Goal: Communication & Community: Answer question/provide support

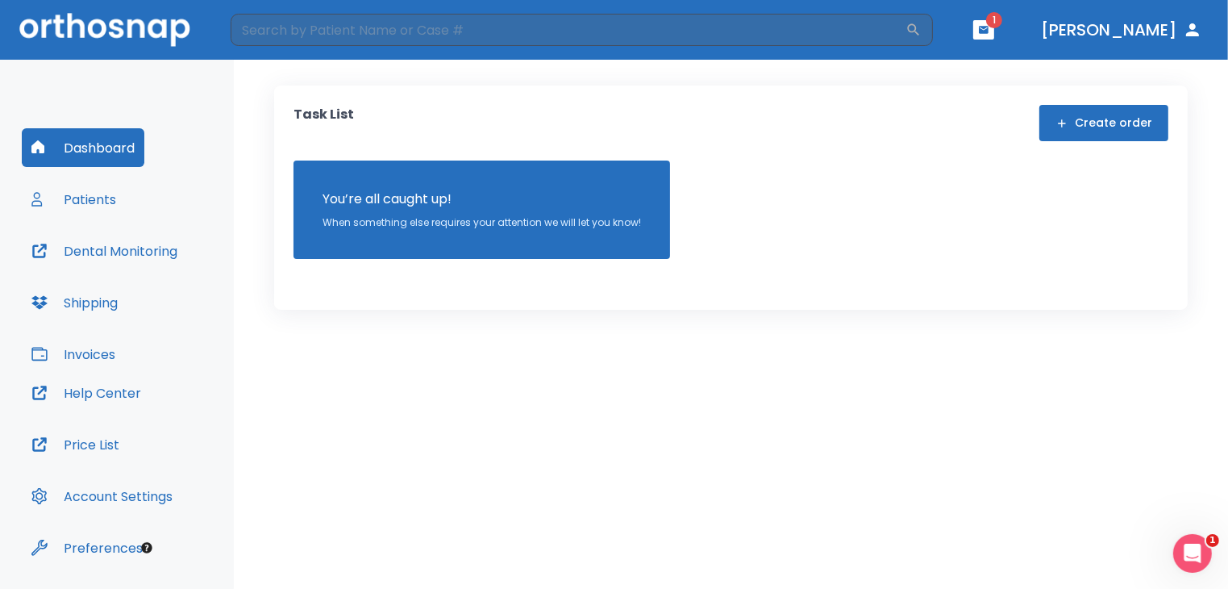
click at [989, 27] on icon "button" at bounding box center [984, 29] width 10 height 7
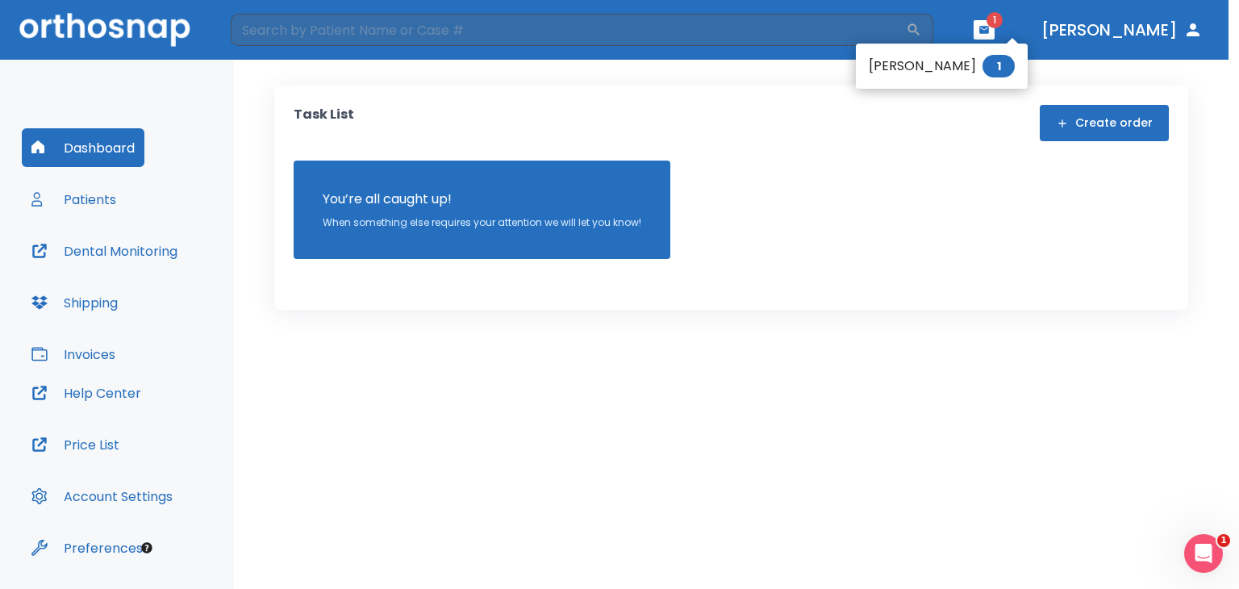
click at [935, 65] on li "[PERSON_NAME] 1" at bounding box center [942, 66] width 172 height 32
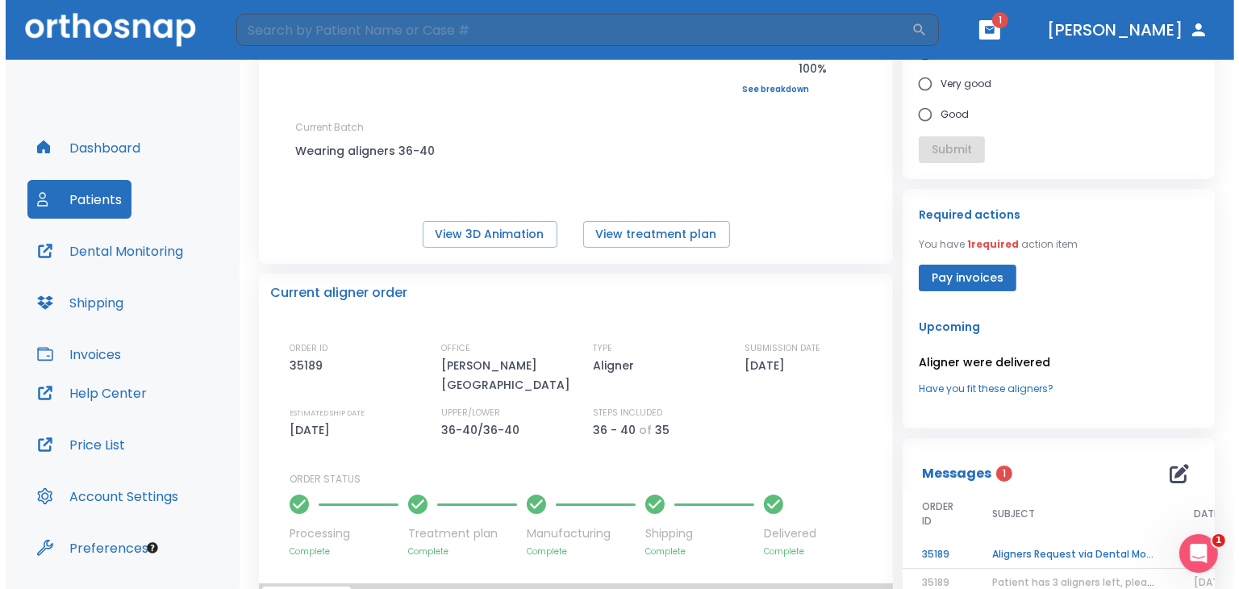
scroll to position [200, 0]
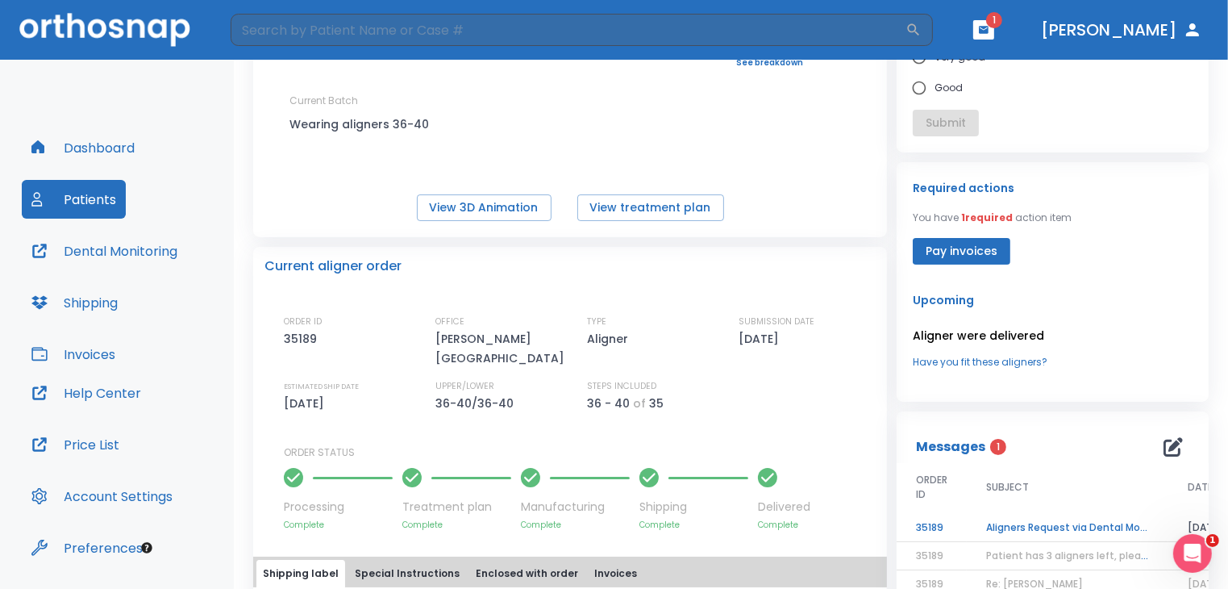
click at [1051, 517] on td "Aligners Request via Dental Monitoring" at bounding box center [1068, 528] width 202 height 28
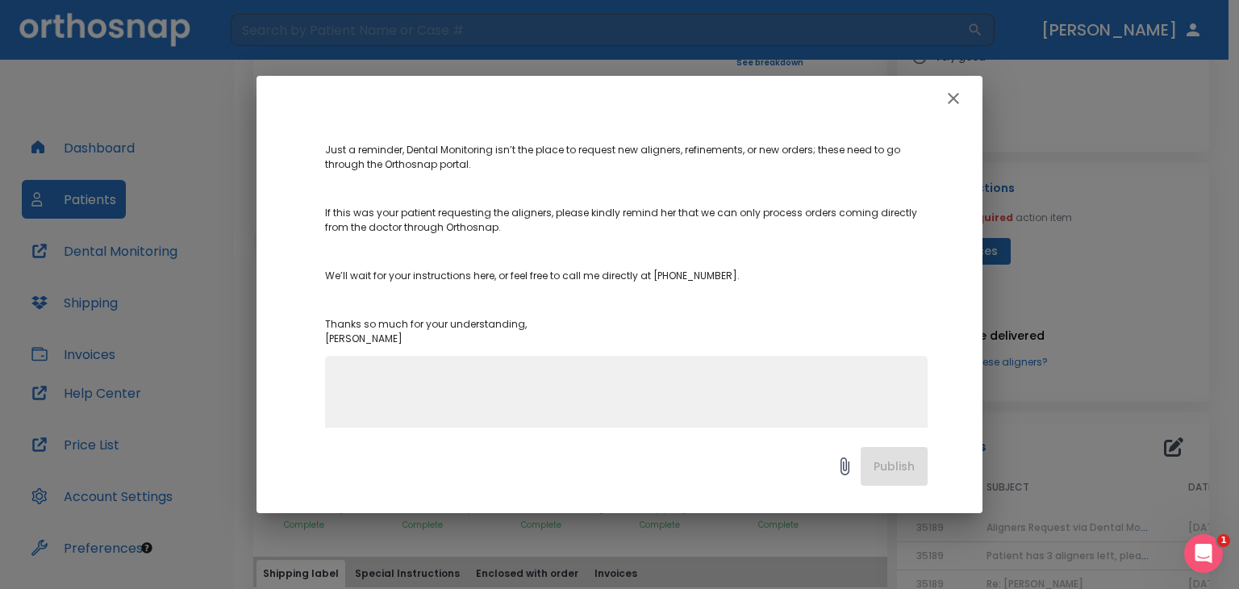
scroll to position [437, 0]
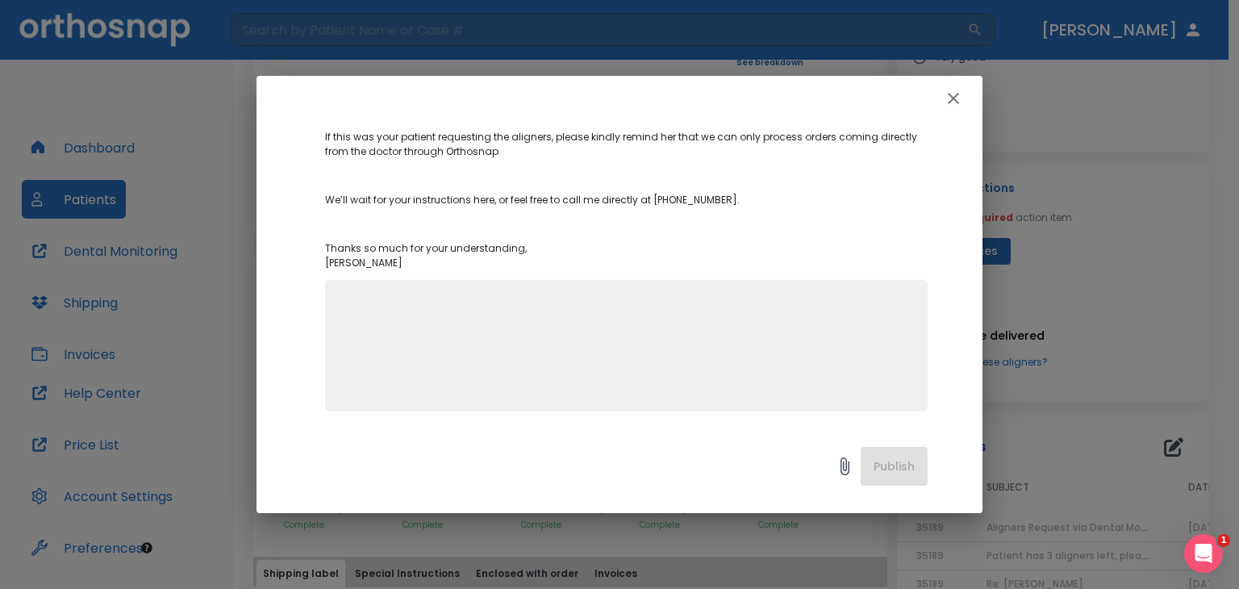
click at [647, 267] on p "Thanks so much for your understanding, [PERSON_NAME]" at bounding box center [626, 255] width 602 height 29
click at [646, 306] on textarea at bounding box center [626, 352] width 583 height 111
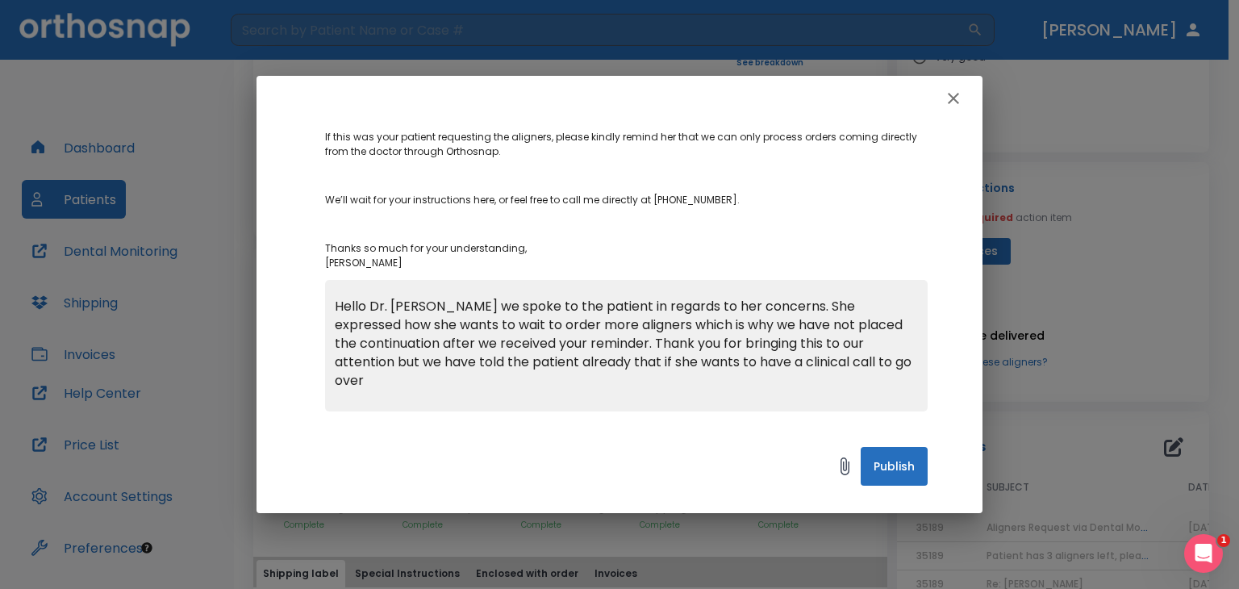
click at [606, 168] on p "Hi [PERSON_NAME], We received the following message from your patient [PERSON_N…" at bounding box center [626, 81] width 602 height 377
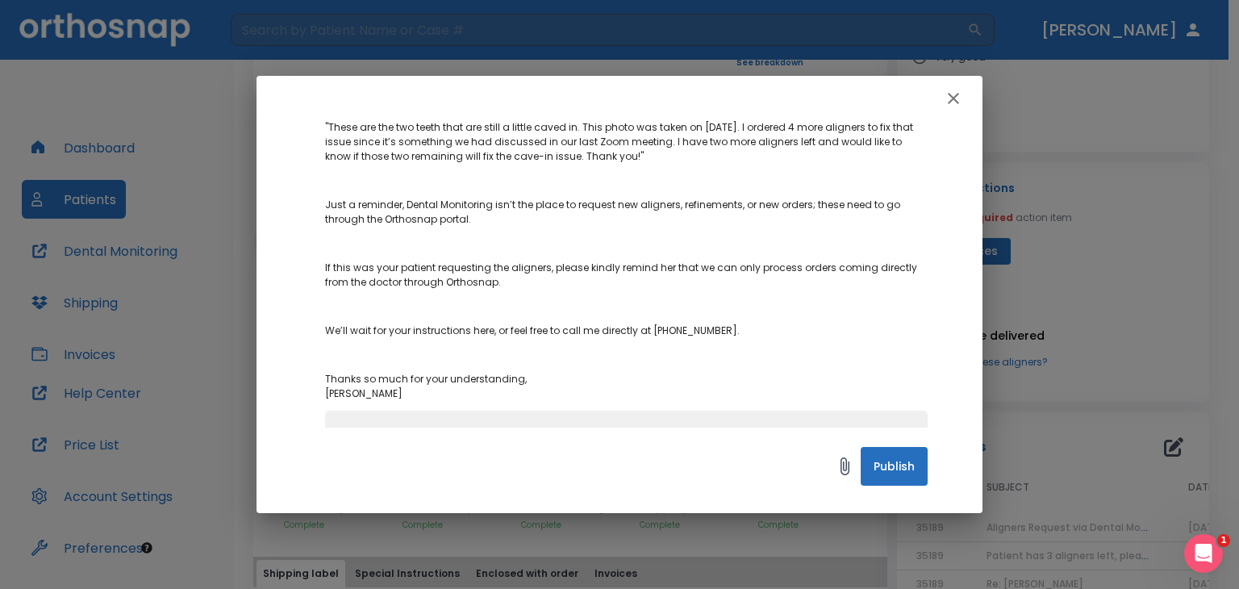
scroll to position [300, 0]
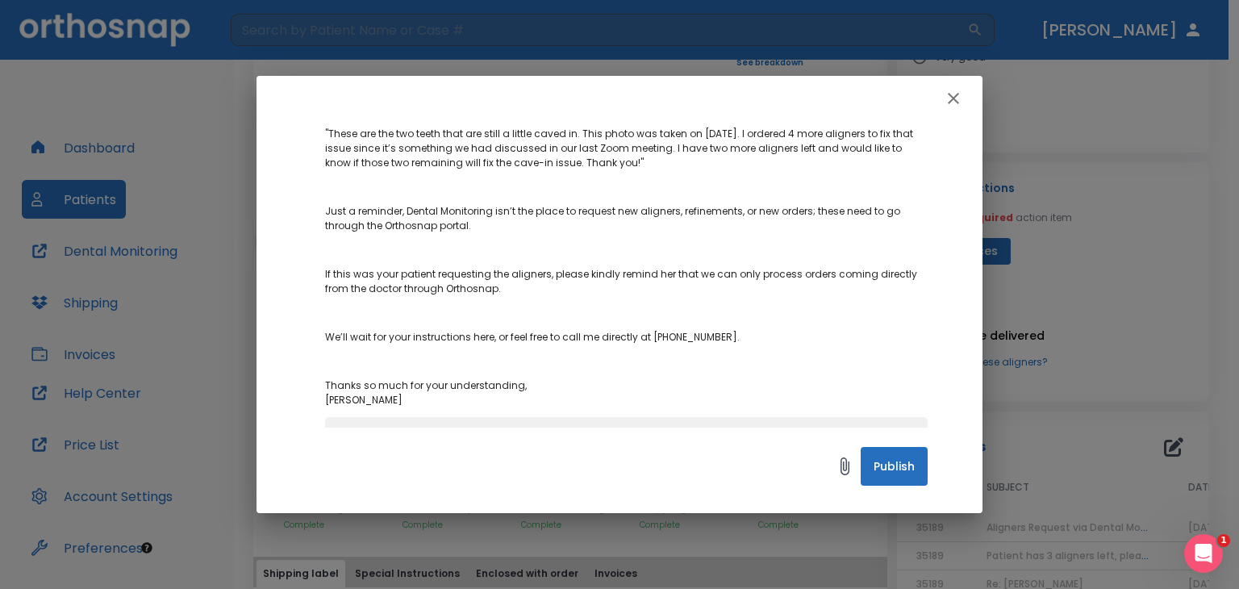
click at [539, 361] on p "Hi [PERSON_NAME], We received the following message from your patient [PERSON_N…" at bounding box center [626, 218] width 602 height 377
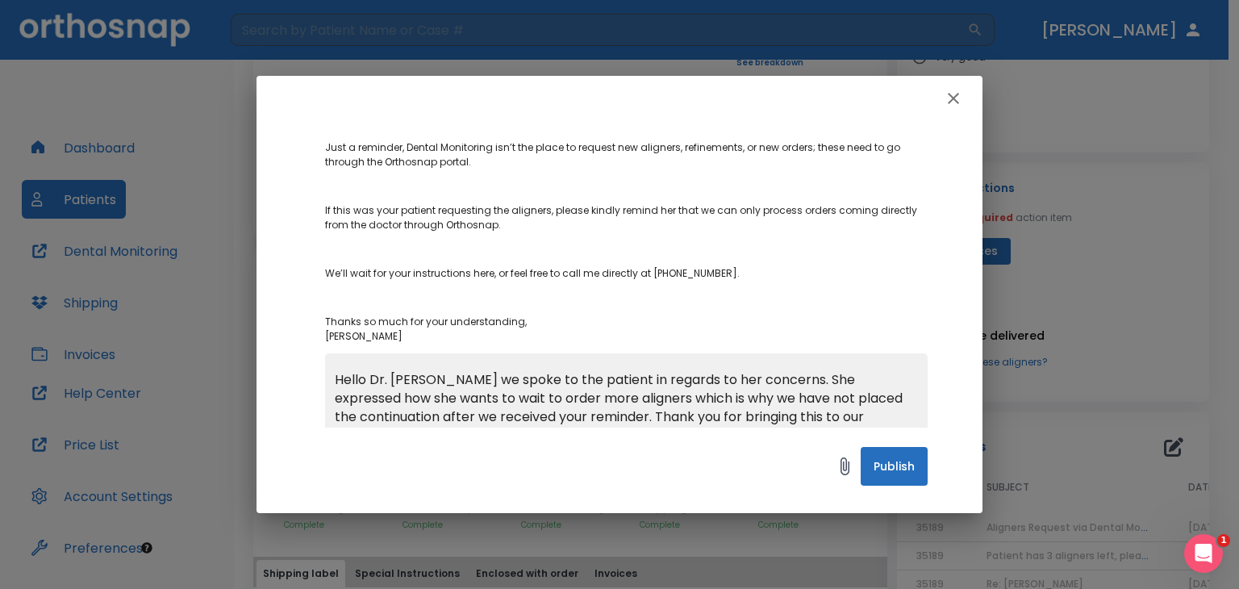
scroll to position [437, 0]
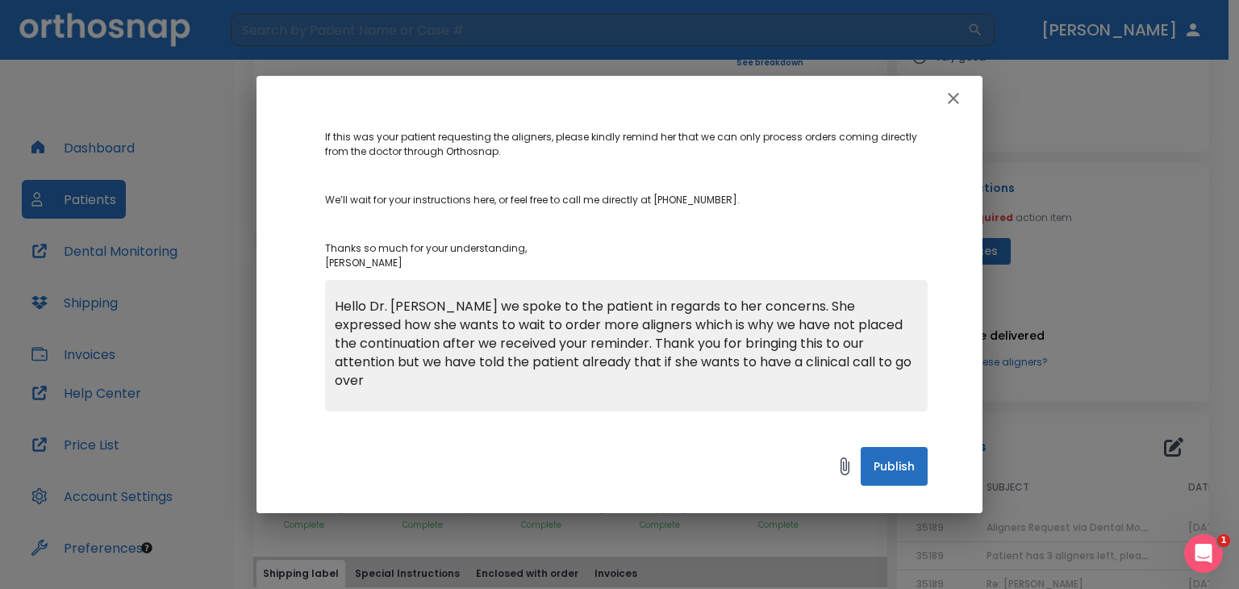
drag, startPoint x: 791, startPoint y: 312, endPoint x: 922, endPoint y: 392, distance: 153.1
click at [922, 392] on div "Aligners Request via Dental Monitoring Author [PERSON_NAME] Date [DATE] Order I…" at bounding box center [619, 274] width 726 height 306
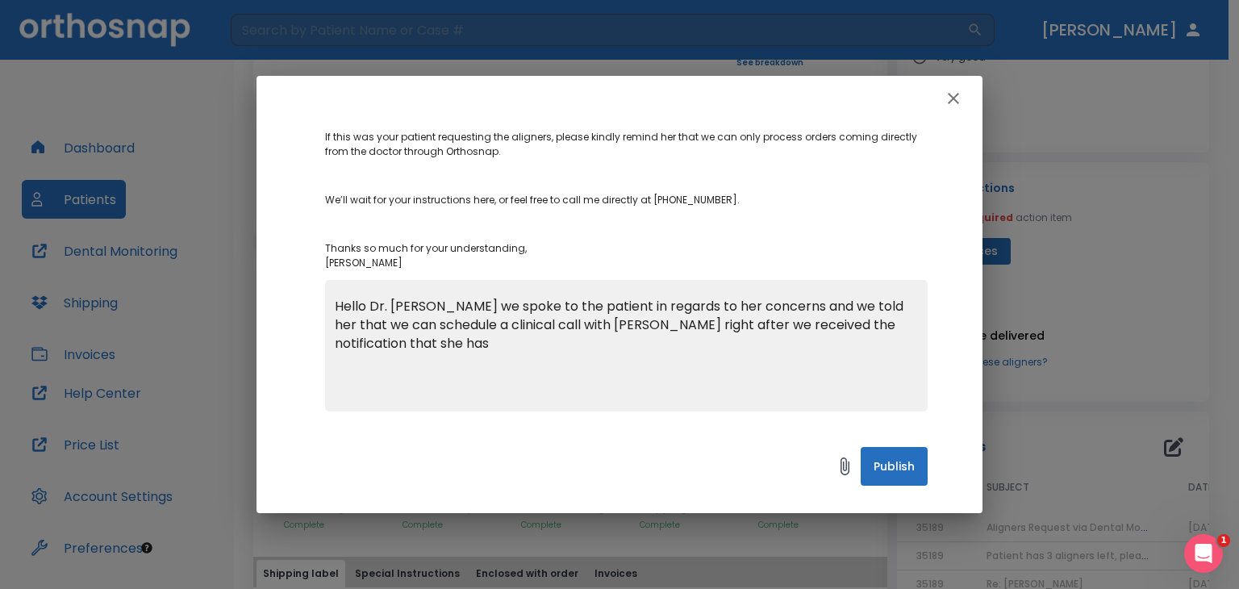
drag, startPoint x: 643, startPoint y: 323, endPoint x: 679, endPoint y: 356, distance: 47.9
click at [679, 356] on textarea "Hello Dr. [PERSON_NAME] we spoke to the patient in regards to her concerns and …" at bounding box center [626, 352] width 583 height 111
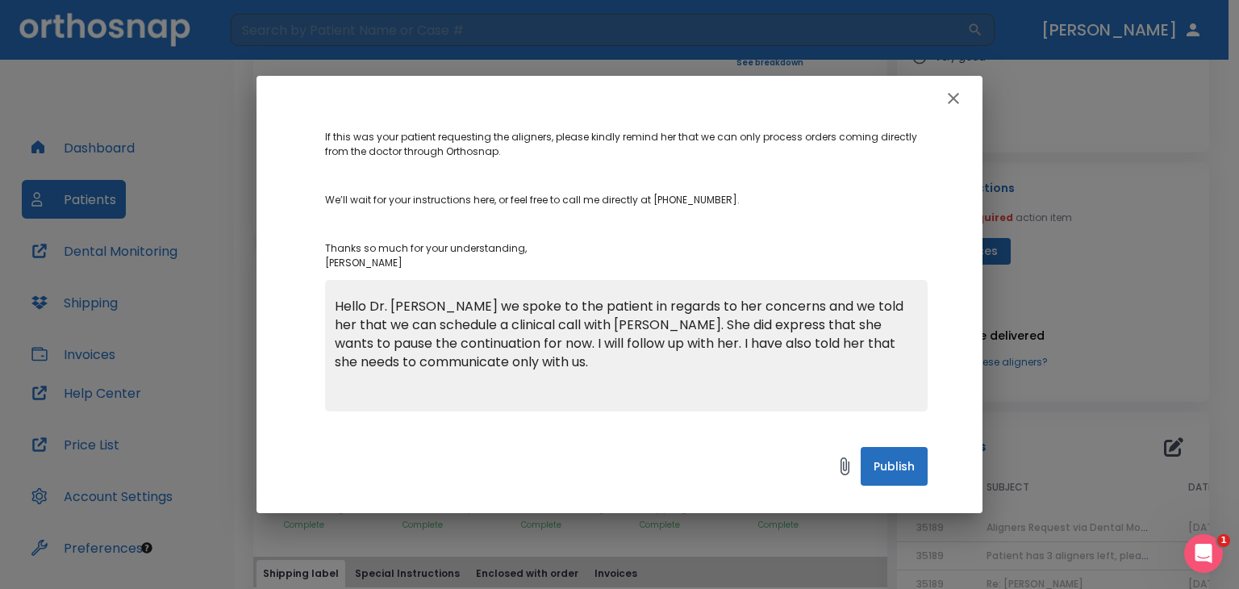
click at [388, 190] on p "Hi [PERSON_NAME], We received the following message from your patient [PERSON_N…" at bounding box center [626, 81] width 602 height 377
click at [573, 368] on textarea "Hello Dr. [PERSON_NAME] we spoke to the patient in regards to her concerns and …" at bounding box center [626, 352] width 583 height 111
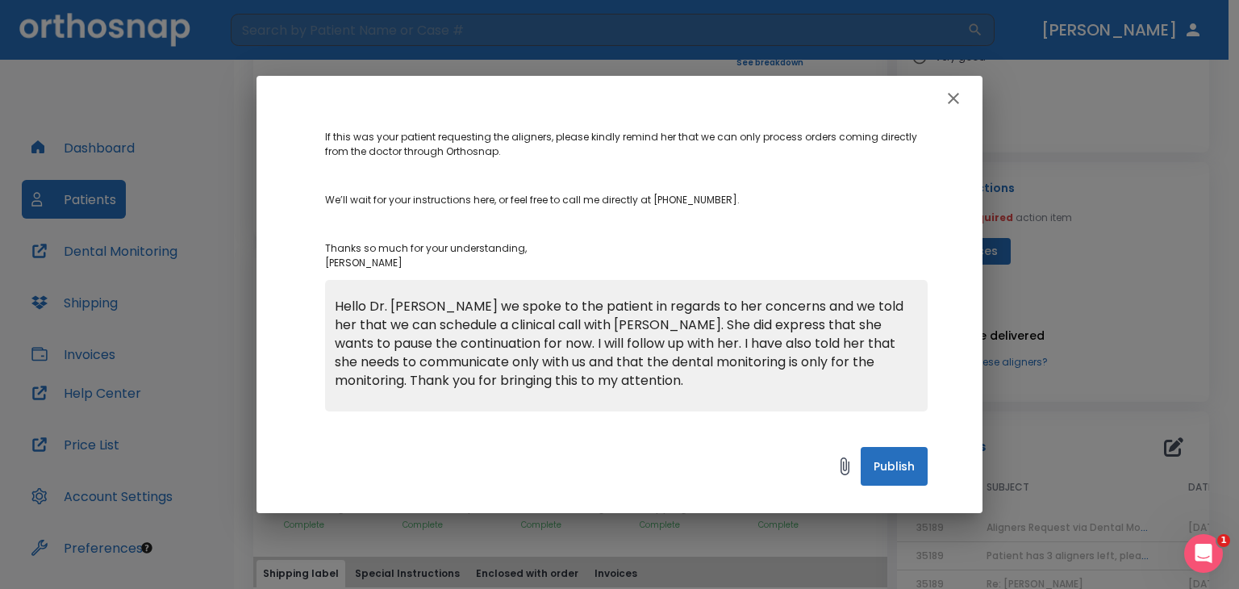
type textarea "Hello Dr. [PERSON_NAME] we spoke to the patient in regards to her concerns and …"
click at [888, 473] on button "Publish" at bounding box center [893, 466] width 67 height 39
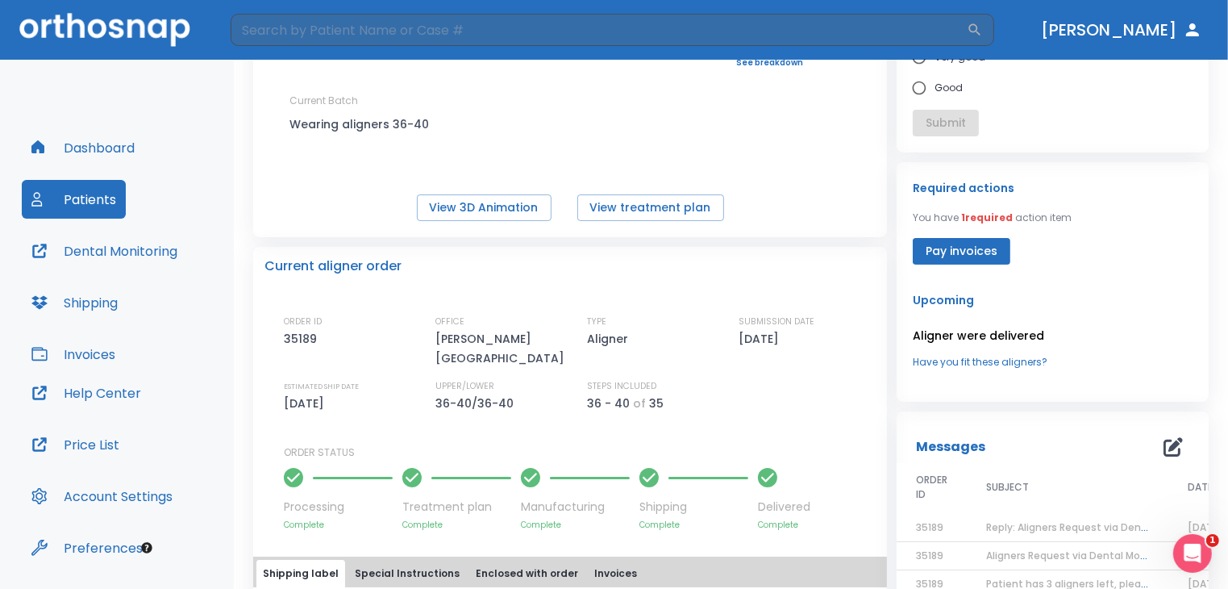
scroll to position [0, 0]
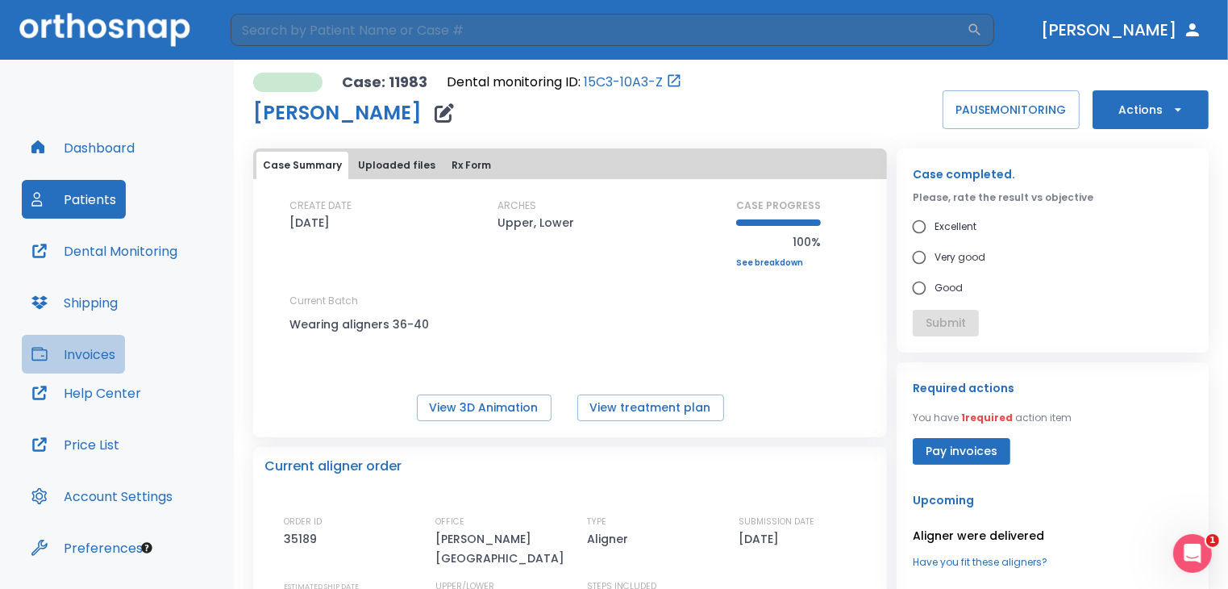
click at [124, 349] on button "Invoices" at bounding box center [73, 354] width 103 height 39
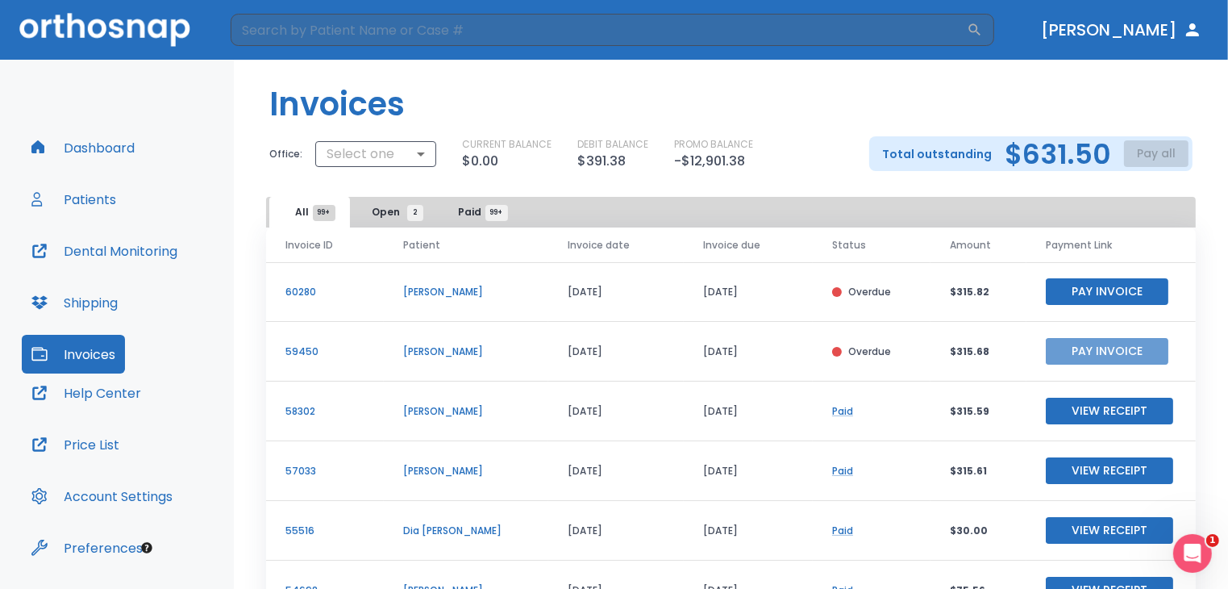
click at [1046, 348] on button "Pay Invoice" at bounding box center [1107, 351] width 123 height 27
click at [1079, 293] on button "Pay Invoice" at bounding box center [1107, 291] width 123 height 27
